Goal: Contribute content: Add original content to the website for others to see

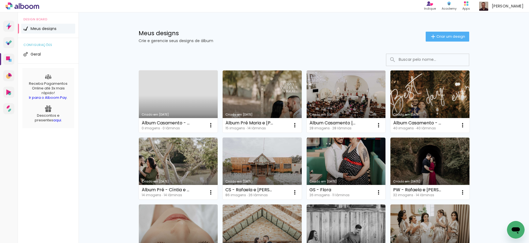
click at [198, 92] on link "Criado em [DATE]" at bounding box center [178, 102] width 79 height 62
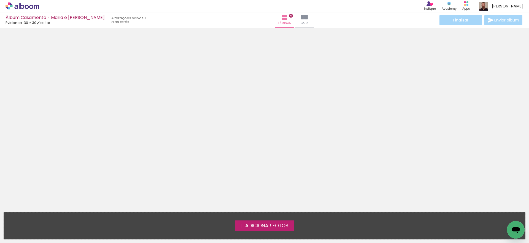
click at [281, 225] on span "Adicionar Fotos" at bounding box center [266, 226] width 43 height 5
click at [0, 0] on input "file" at bounding box center [0, 0] width 0 height 0
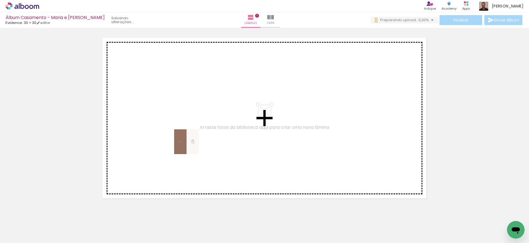
drag, startPoint x: 56, startPoint y: 226, endPoint x: 204, endPoint y: 131, distance: 175.7
click at [204, 131] on quentale-workspace at bounding box center [264, 121] width 529 height 243
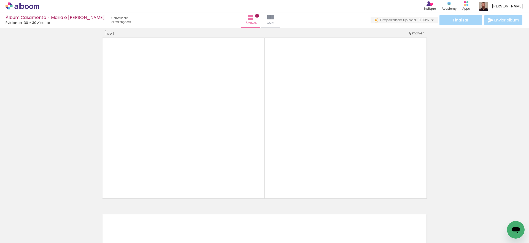
scroll to position [7, 0]
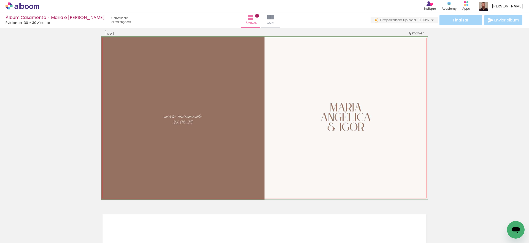
drag, startPoint x: 238, startPoint y: 116, endPoint x: 254, endPoint y: 123, distance: 16.7
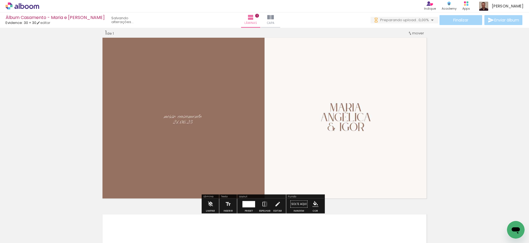
click at [439, 118] on div "Inserir lâmina 1 de 1" at bounding box center [264, 200] width 529 height 354
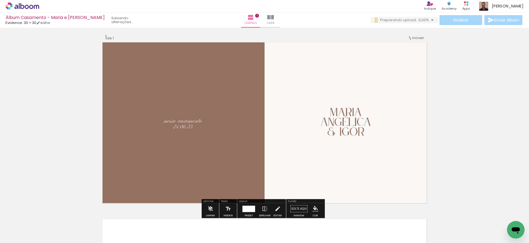
scroll to position [0, 0]
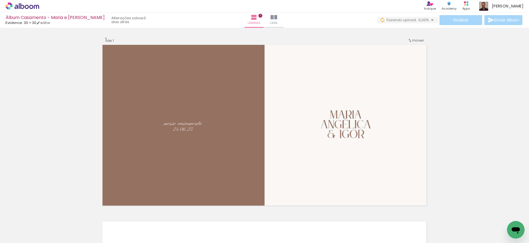
click at [454, 142] on div "Inserir lâmina 1 de 1" at bounding box center [264, 207] width 529 height 354
